Goal: Task Accomplishment & Management: Complete application form

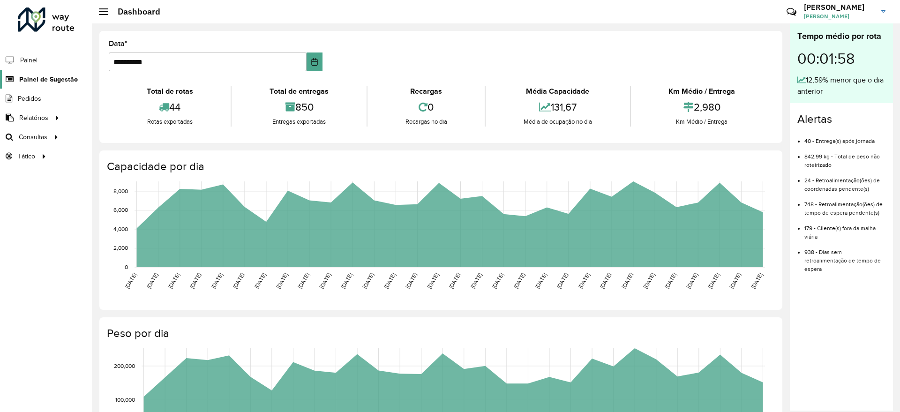
click at [55, 79] on span "Painel de Sugestão" at bounding box center [48, 80] width 59 height 10
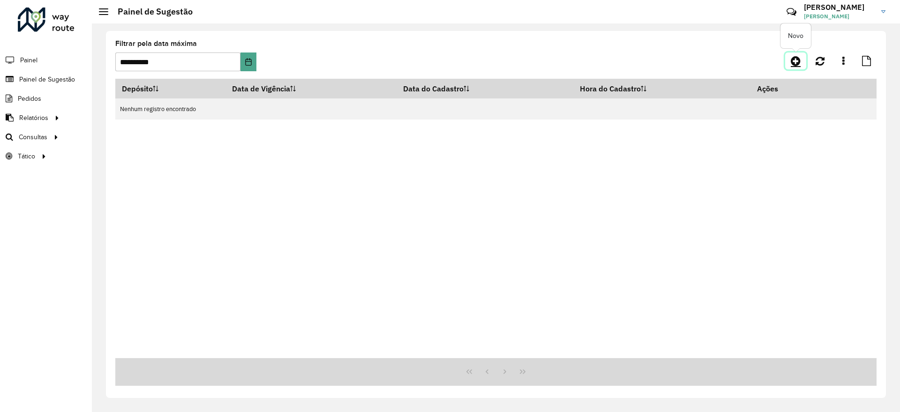
click at [797, 58] on icon at bounding box center [796, 60] width 10 height 11
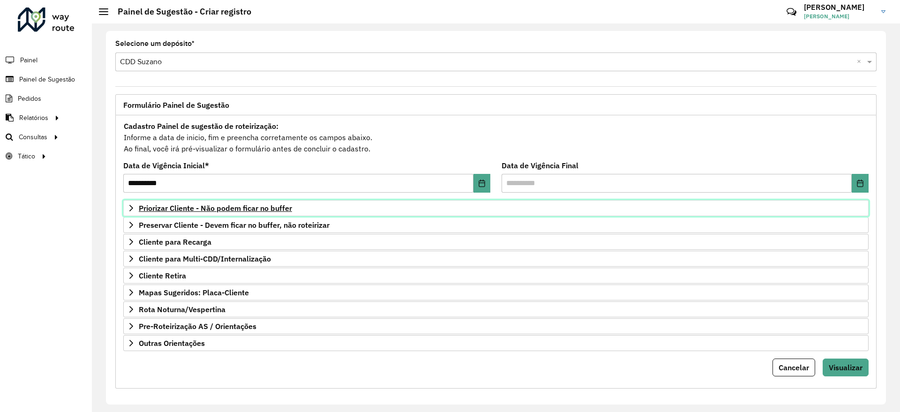
click at [268, 206] on span "Priorizar Cliente - Não podem ficar no buffer" at bounding box center [215, 208] width 153 height 8
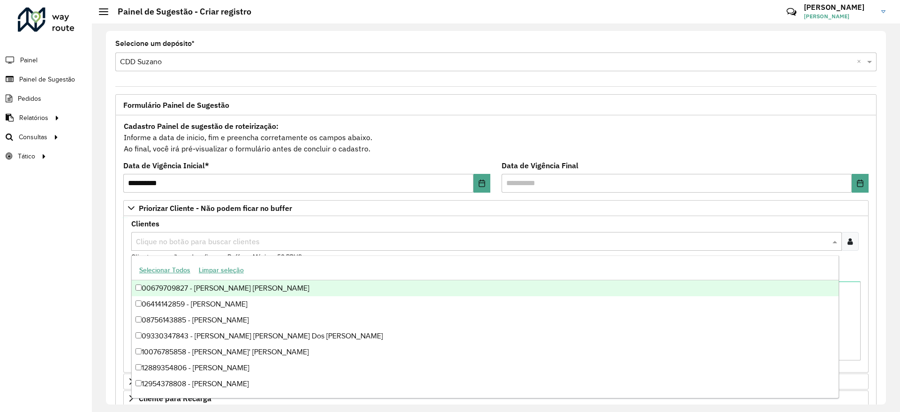
click at [276, 234] on div "Clique no botão para buscar clientes" at bounding box center [486, 241] width 711 height 19
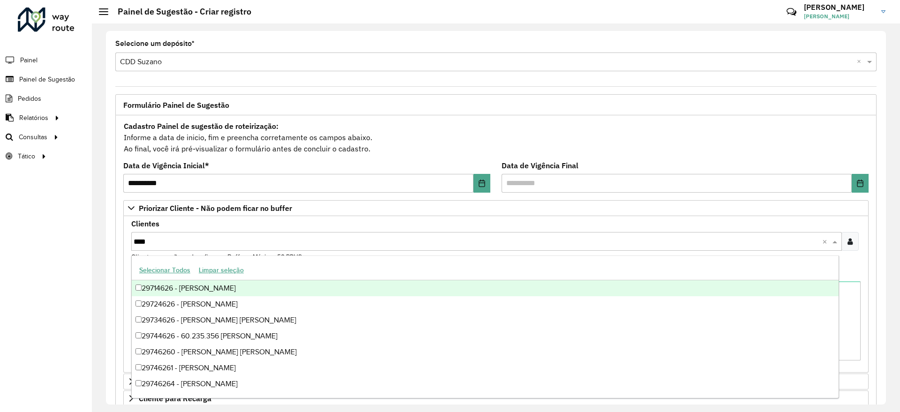
type input "*****"
click at [264, 286] on div "29746265 - DISK CARDAPIO" at bounding box center [485, 288] width 707 height 16
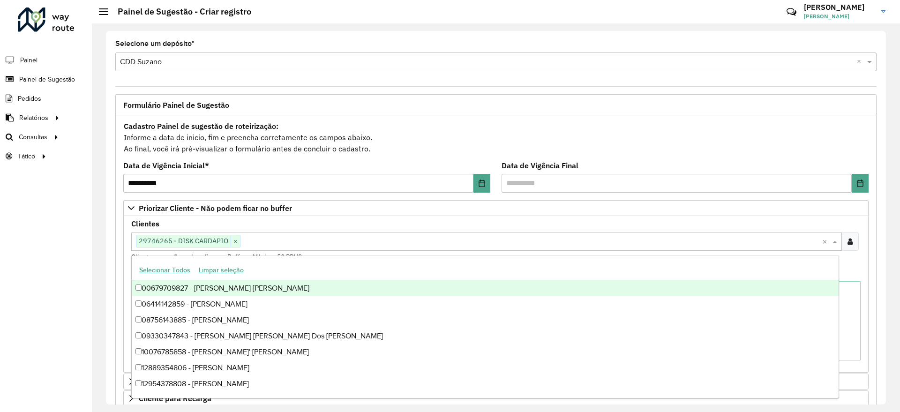
drag, startPoint x: 887, startPoint y: 205, endPoint x: 886, endPoint y: 223, distance: 18.3
drag, startPoint x: 886, startPoint y: 223, endPoint x: 878, endPoint y: 233, distance: 12.8
drag, startPoint x: 878, startPoint y: 233, endPoint x: 884, endPoint y: 282, distance: 49.1
click at [866, 287] on div "**********" at bounding box center [495, 329] width 761 height 430
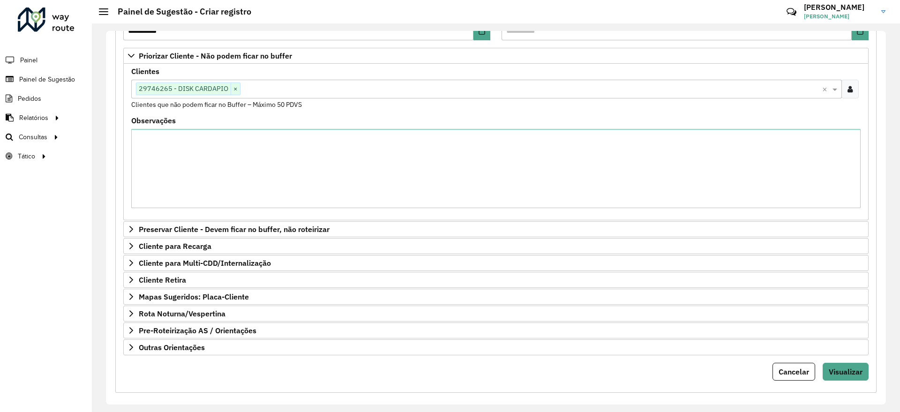
scroll to position [154, 0]
click at [846, 374] on span "Visualizar" at bounding box center [846, 370] width 34 height 9
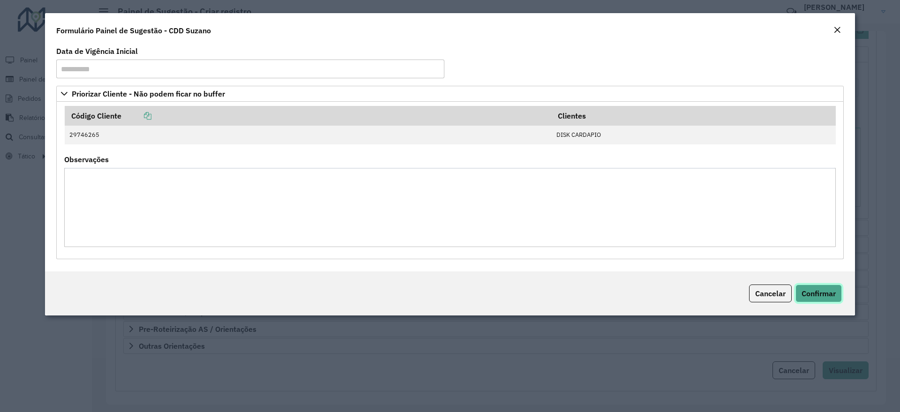
click at [829, 293] on span "Confirmar" at bounding box center [819, 293] width 34 height 9
